Goal: Navigation & Orientation: Find specific page/section

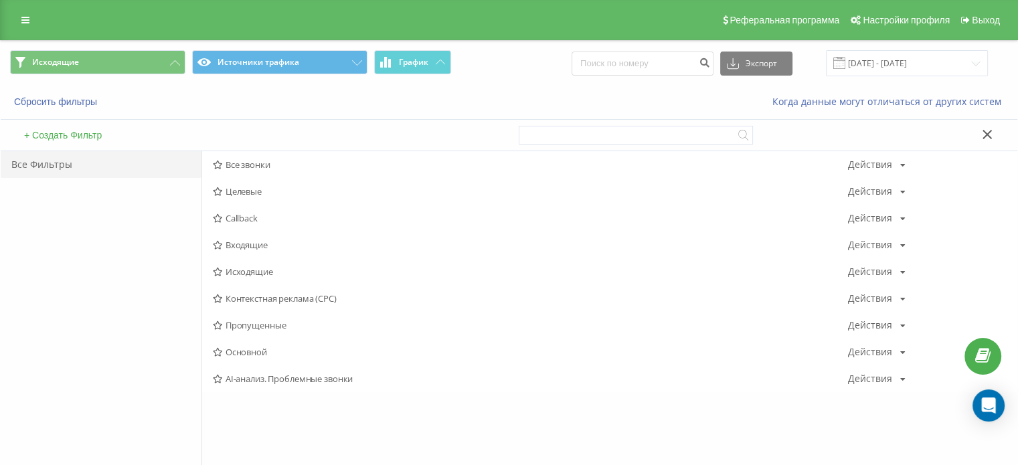
click at [258, 240] on span "Входящие" at bounding box center [530, 244] width 635 height 9
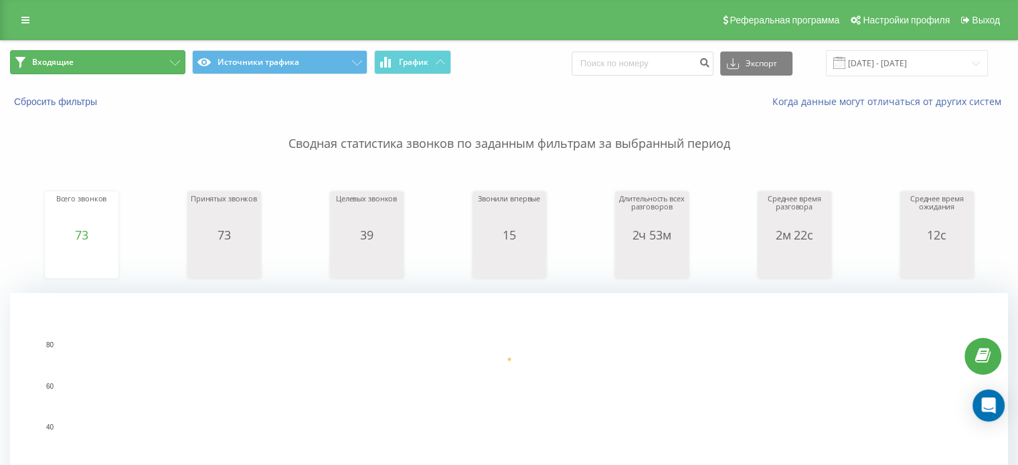
click at [49, 58] on span "Входящие" at bounding box center [52, 62] width 41 height 11
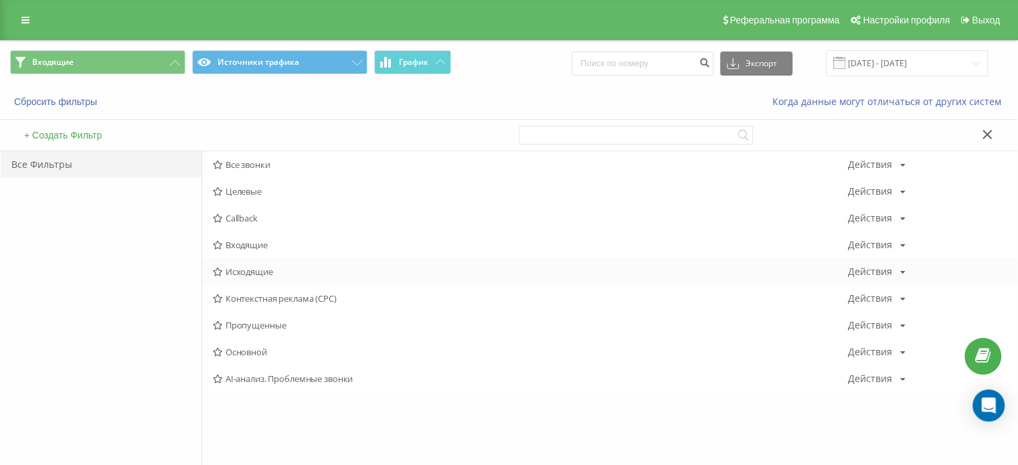
click at [233, 264] on div "Исходящие Действия Редактировать Копировать Удалить По умолчанию Поделиться" at bounding box center [609, 271] width 815 height 27
click at [246, 274] on span "Исходящие" at bounding box center [530, 271] width 635 height 9
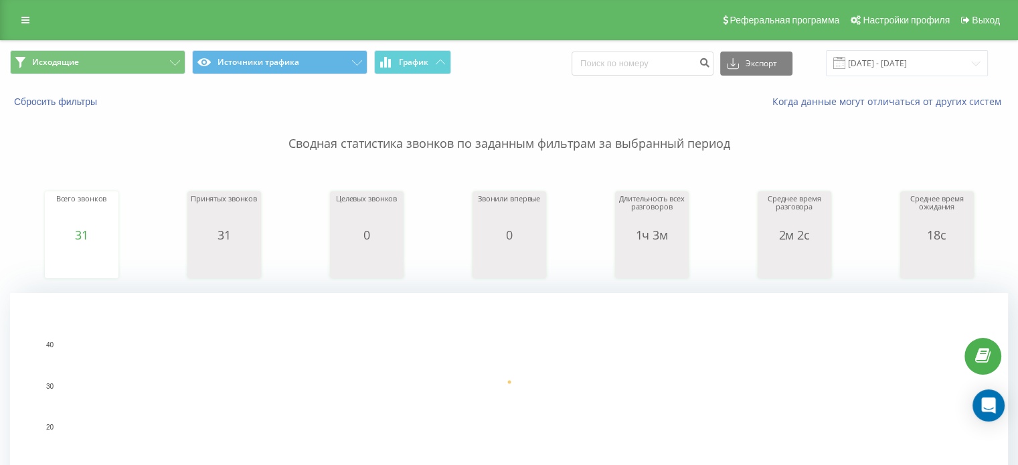
click at [130, 76] on div "Исходящие Источники трафика График Экспорт .csv .xls .xlsx [DATE] - [DATE]" at bounding box center [509, 63] width 1016 height 45
click at [144, 58] on button "Исходящие" at bounding box center [97, 62] width 175 height 24
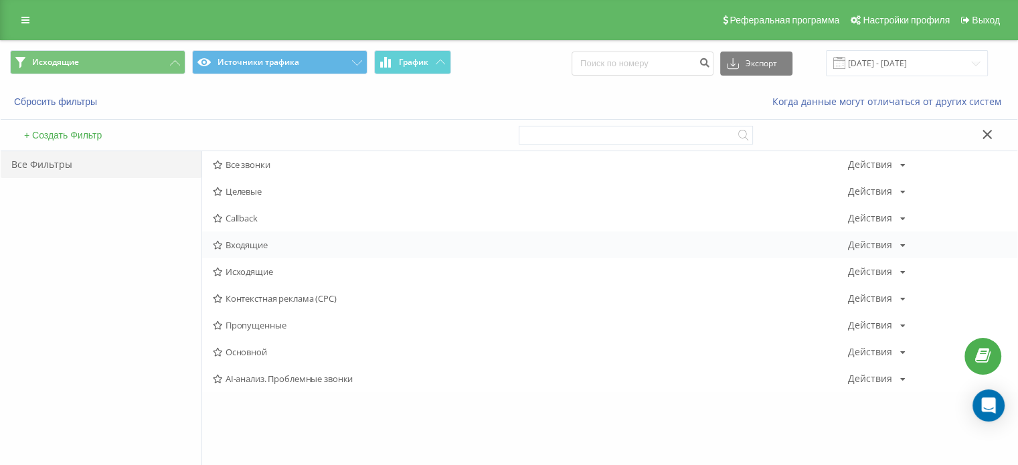
click at [278, 246] on span "Входящие" at bounding box center [530, 244] width 635 height 9
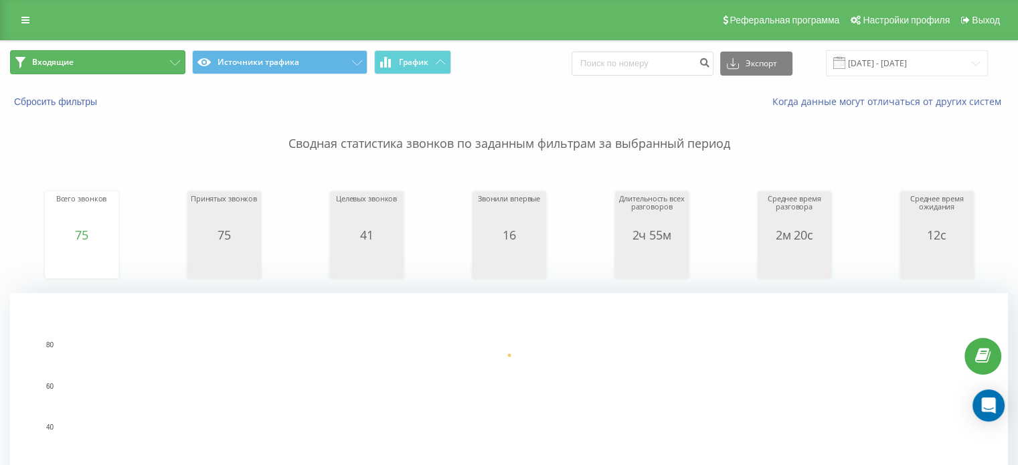
click at [61, 58] on span "Входящие" at bounding box center [52, 62] width 41 height 11
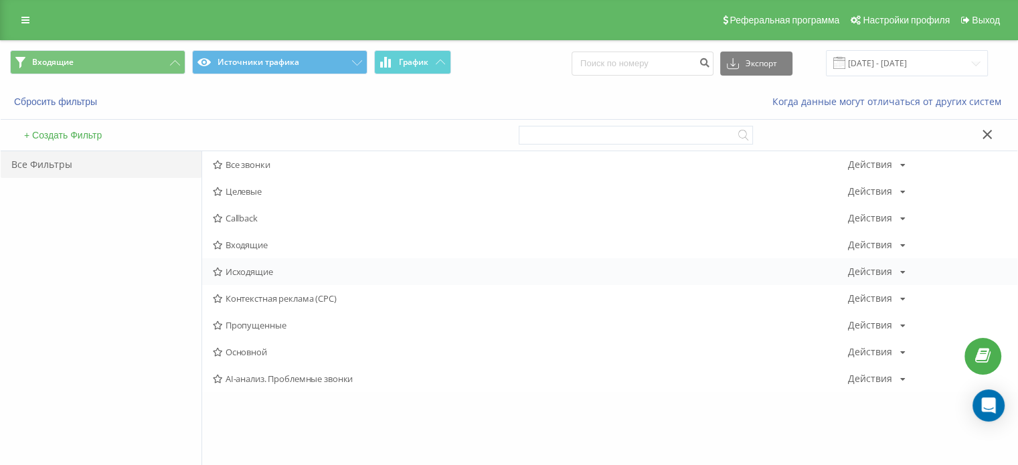
click at [276, 262] on div "Исходящие Действия Редактировать Копировать Удалить По умолчанию Поделиться" at bounding box center [609, 271] width 815 height 27
click at [278, 263] on div "Исходящие Действия Редактировать Копировать Удалить По умолчанию Поделиться" at bounding box center [609, 271] width 815 height 27
click at [267, 272] on span "Исходящие" at bounding box center [530, 271] width 635 height 9
